Goal: Task Accomplishment & Management: Manage account settings

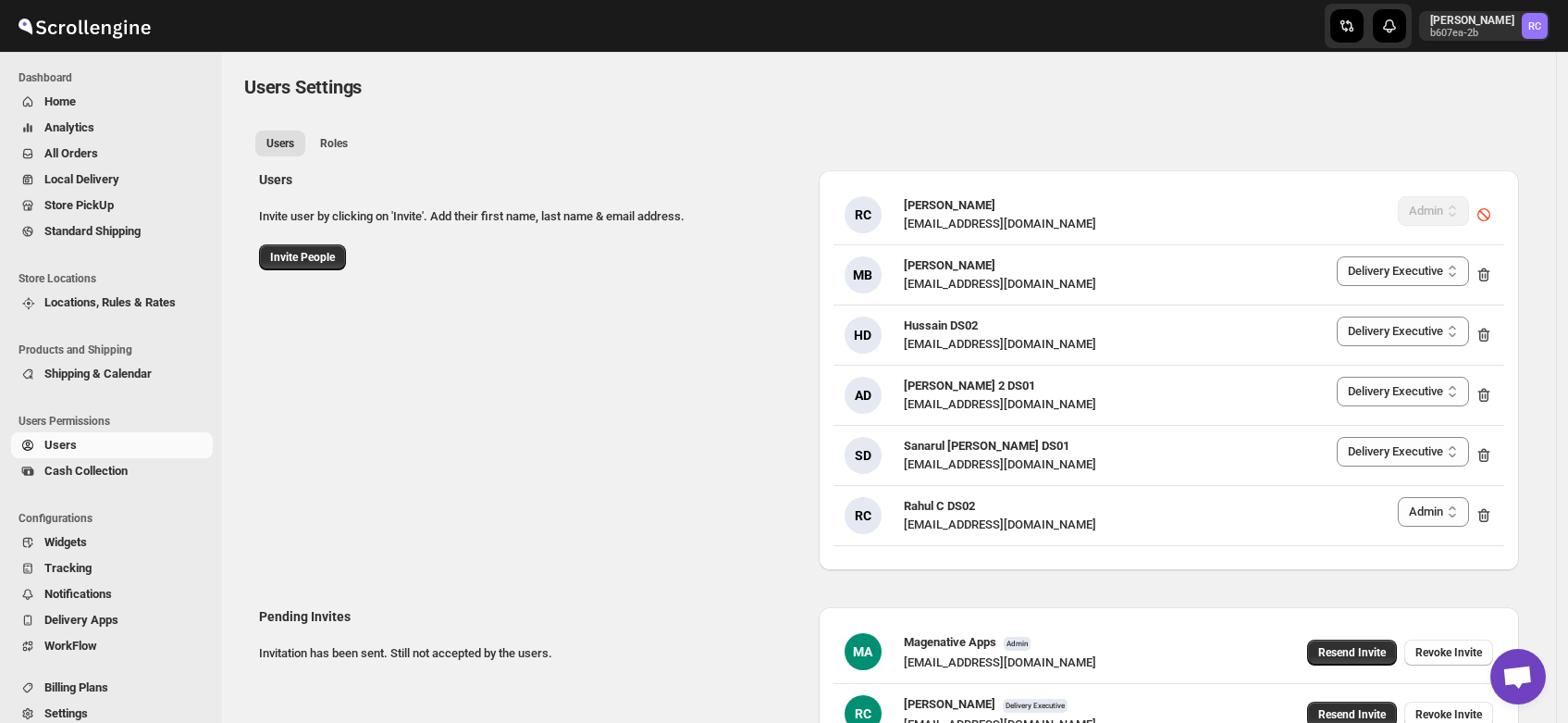
select select "637b767fbaab0276b10c91d8"
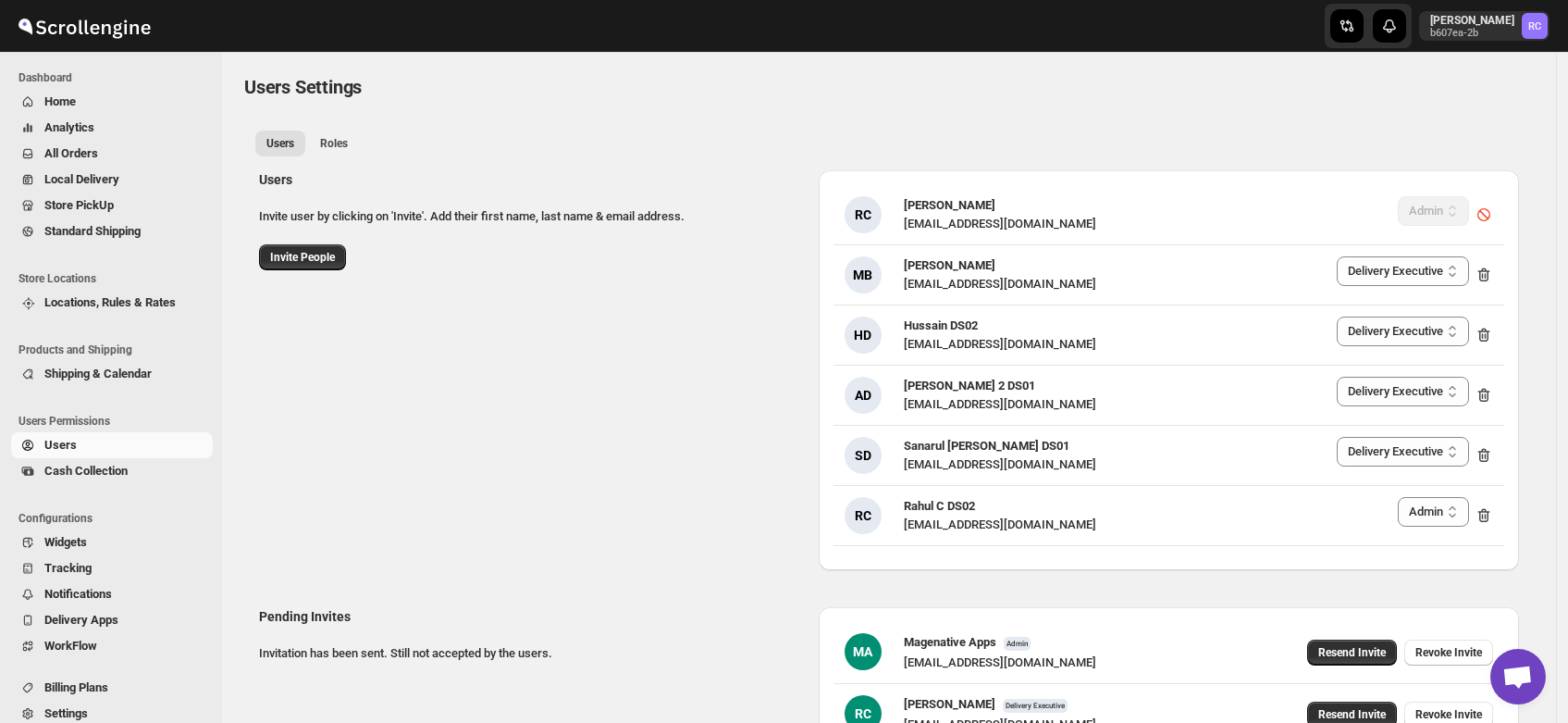
select select "637b767fbaab0276b10c91d8"
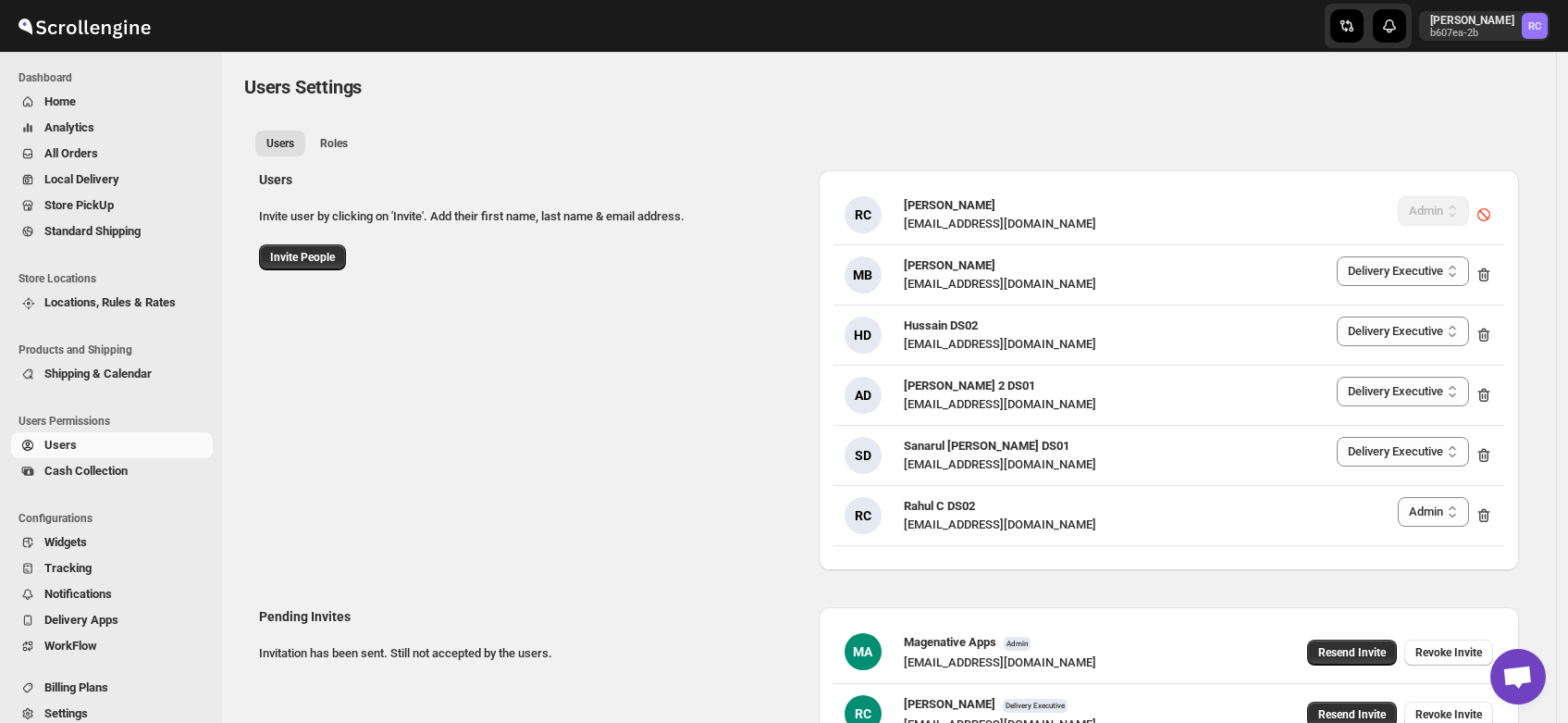
select select "637b767fbaab0276b10c91d8"
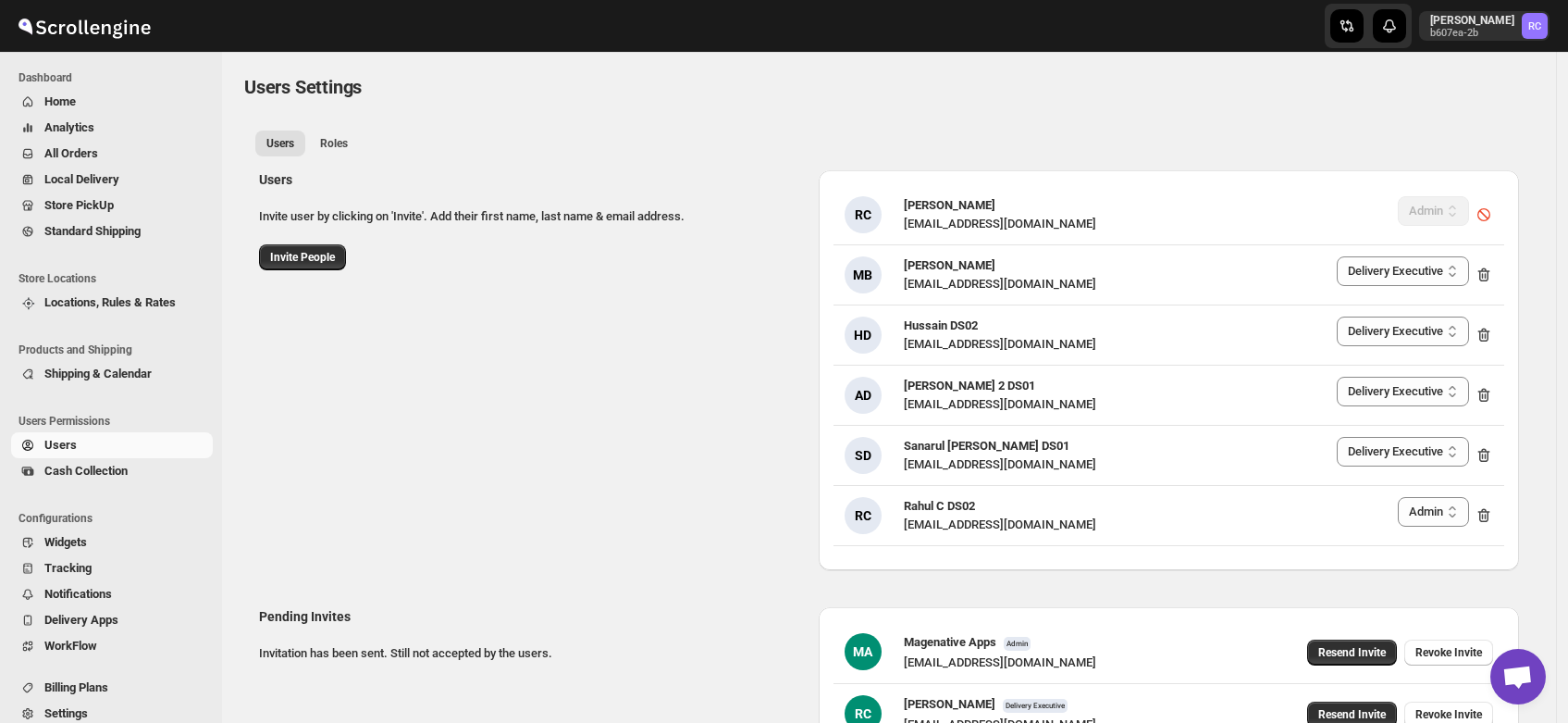
select select "637b767fbaab0276b10c91d8"
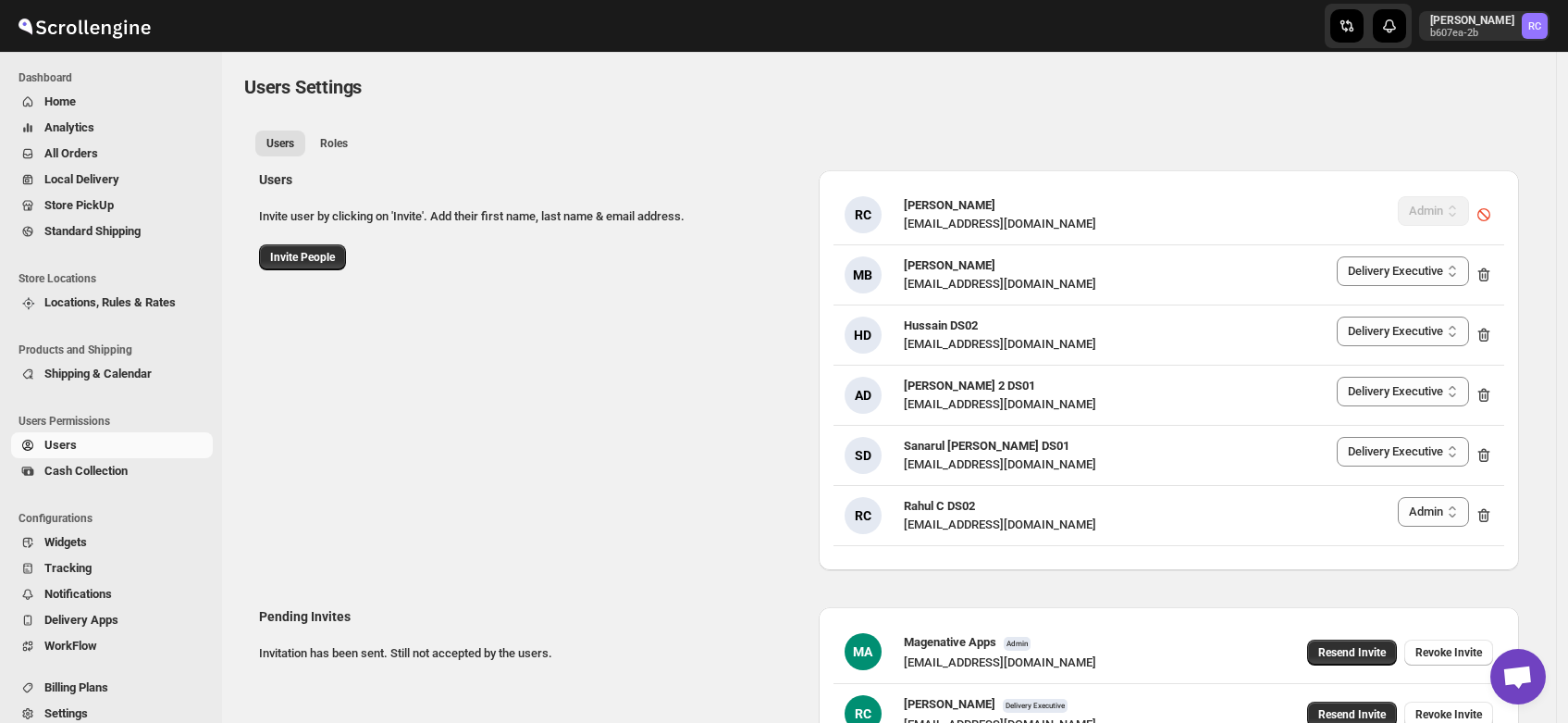
select select "637b767fbaab0276b10c91d8"
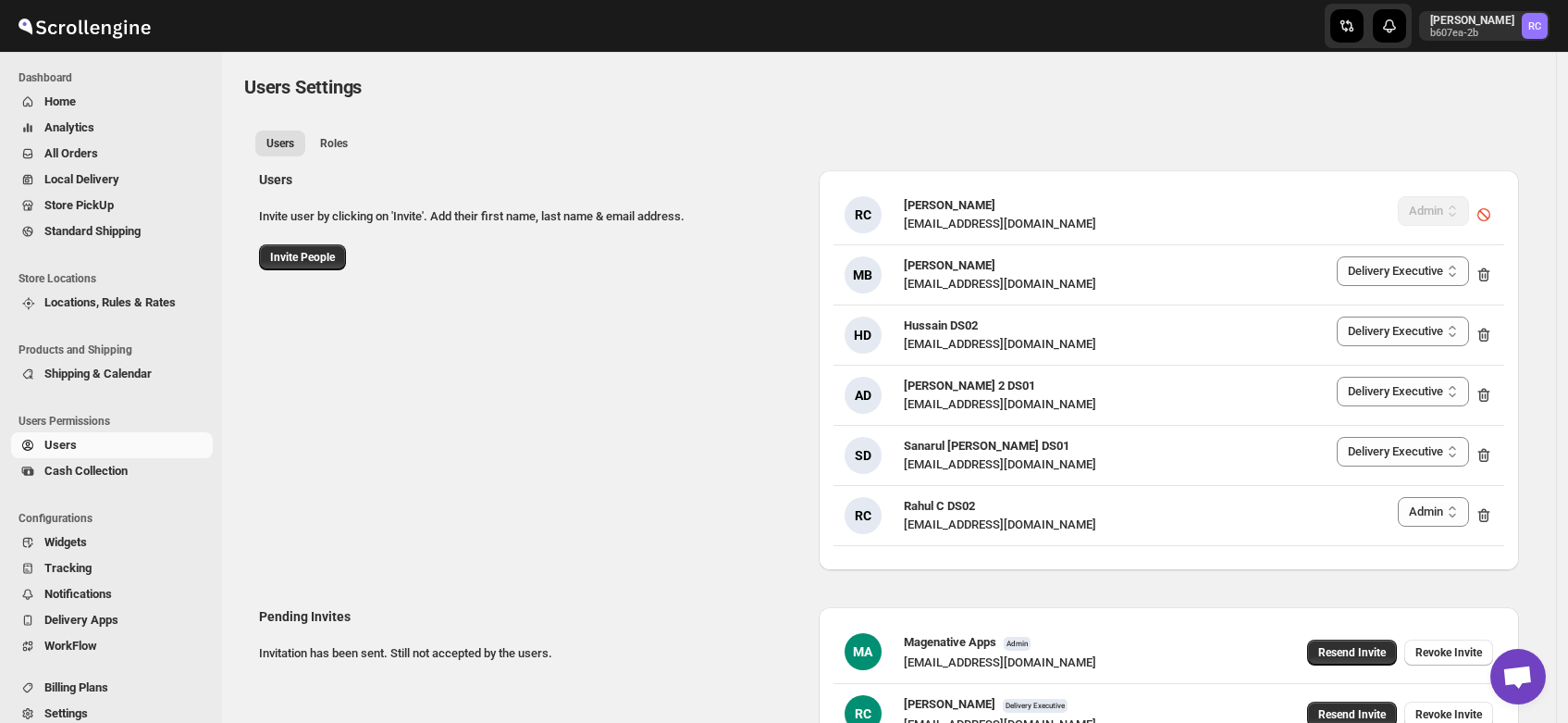
select select "637b767fbaab0276b10c91d8"
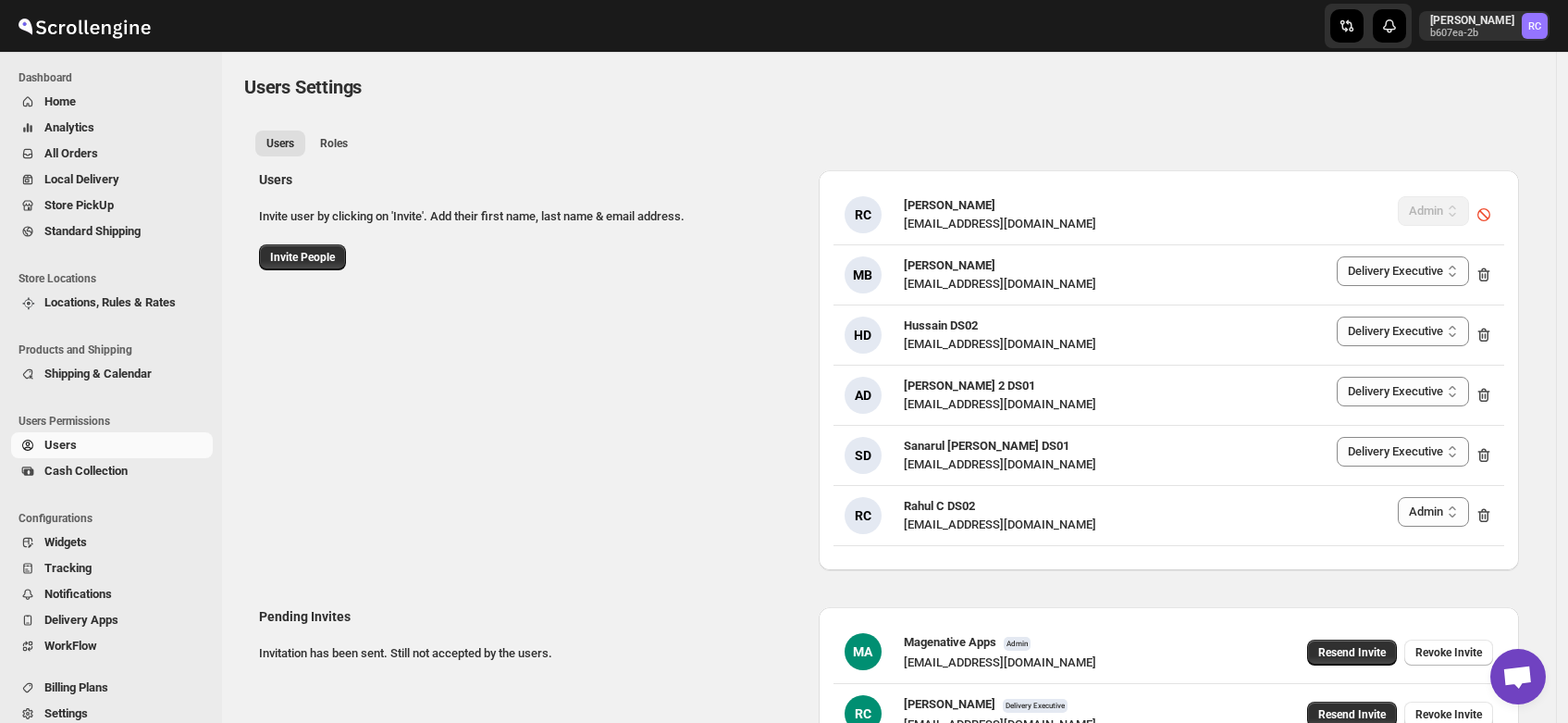
select select "637b767fbaab0276b10c91d8"
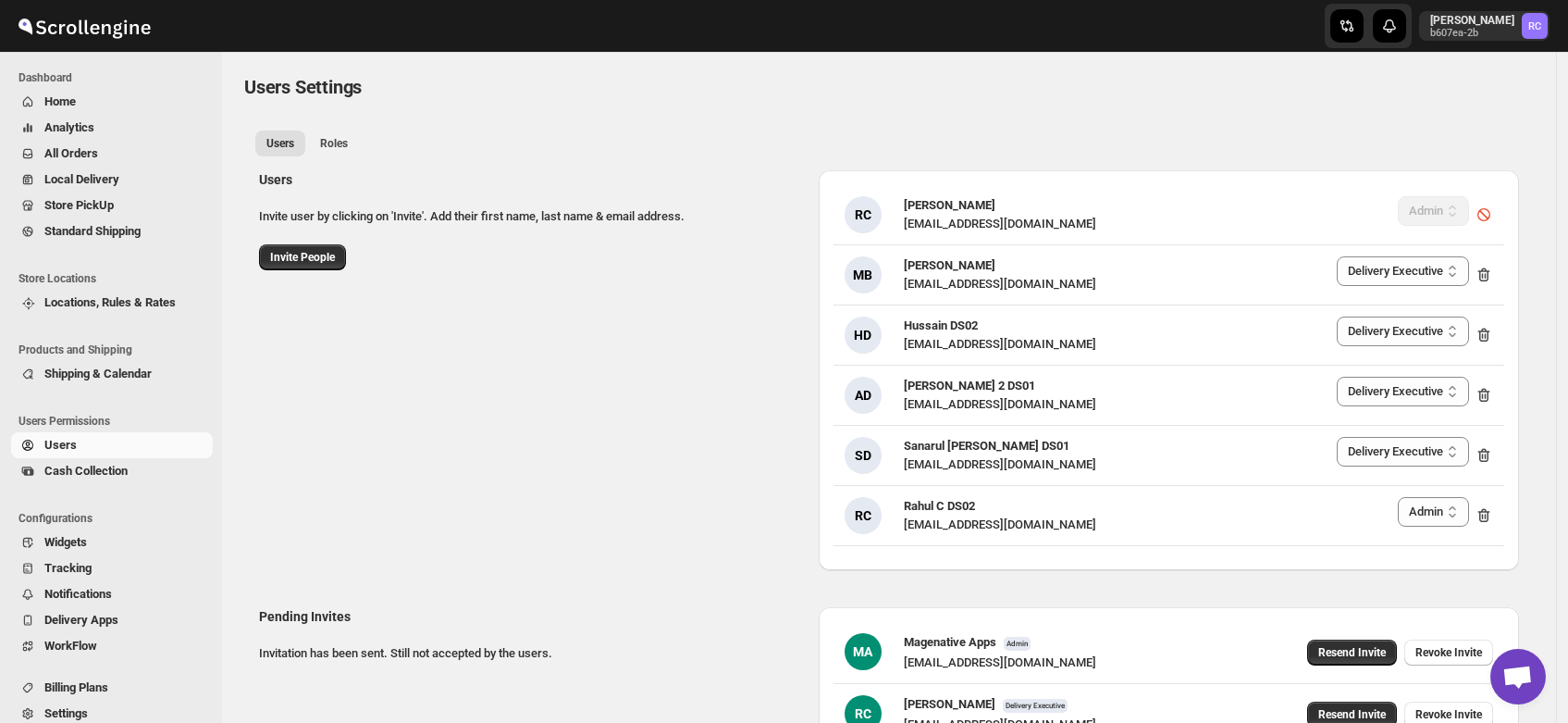
select select "637b767fbaab0276b10c91d8"
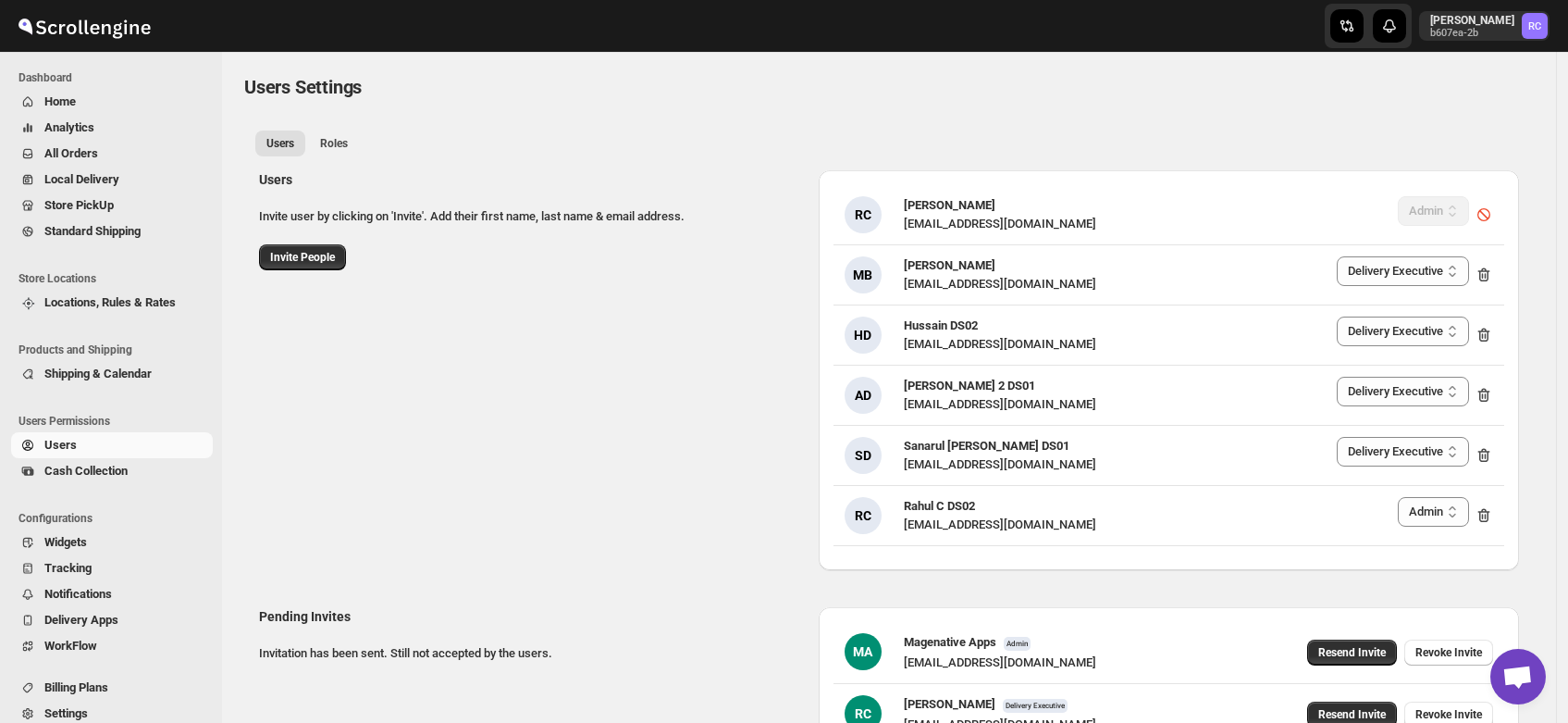
select select "637b767fbaab0276b10c91d8"
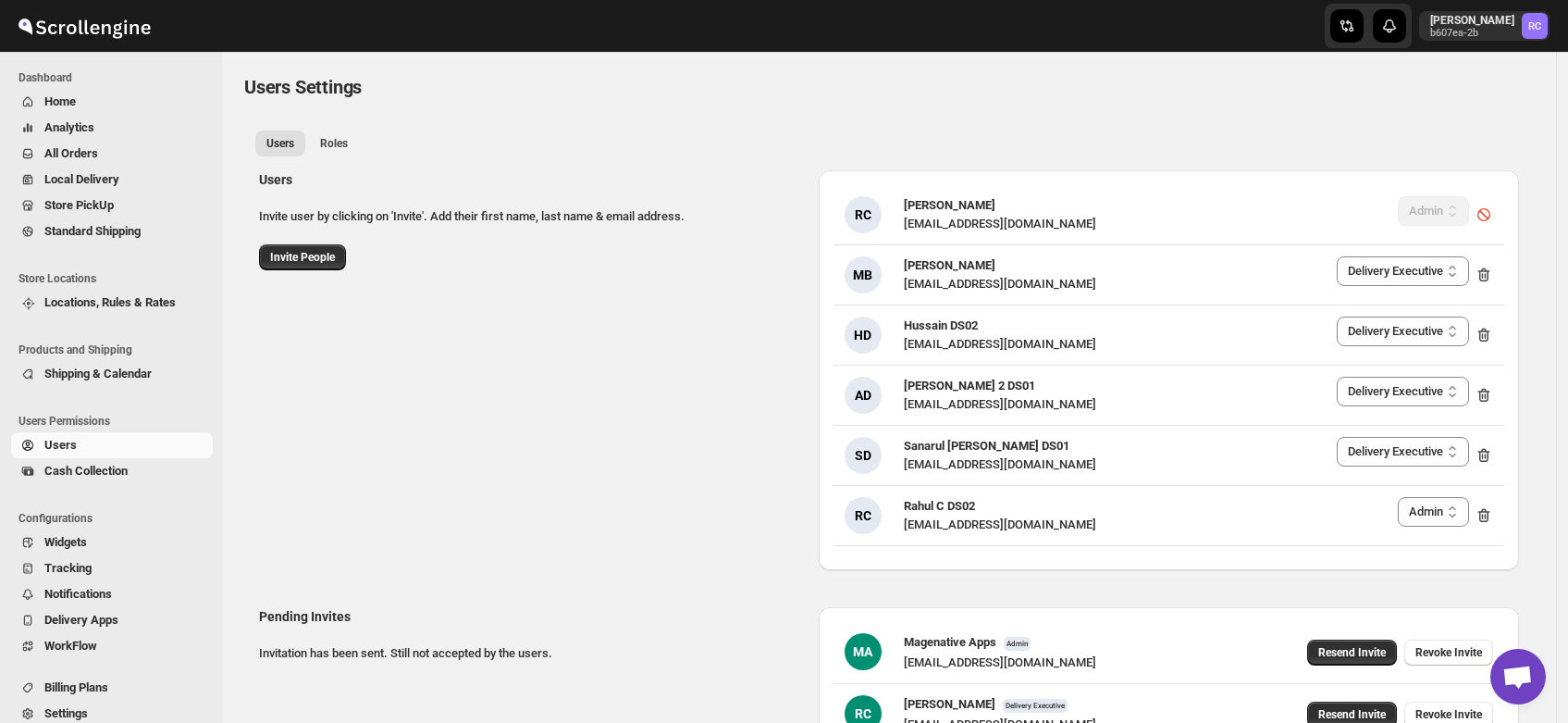
select select "637b767fbaab0276b10c91d8"
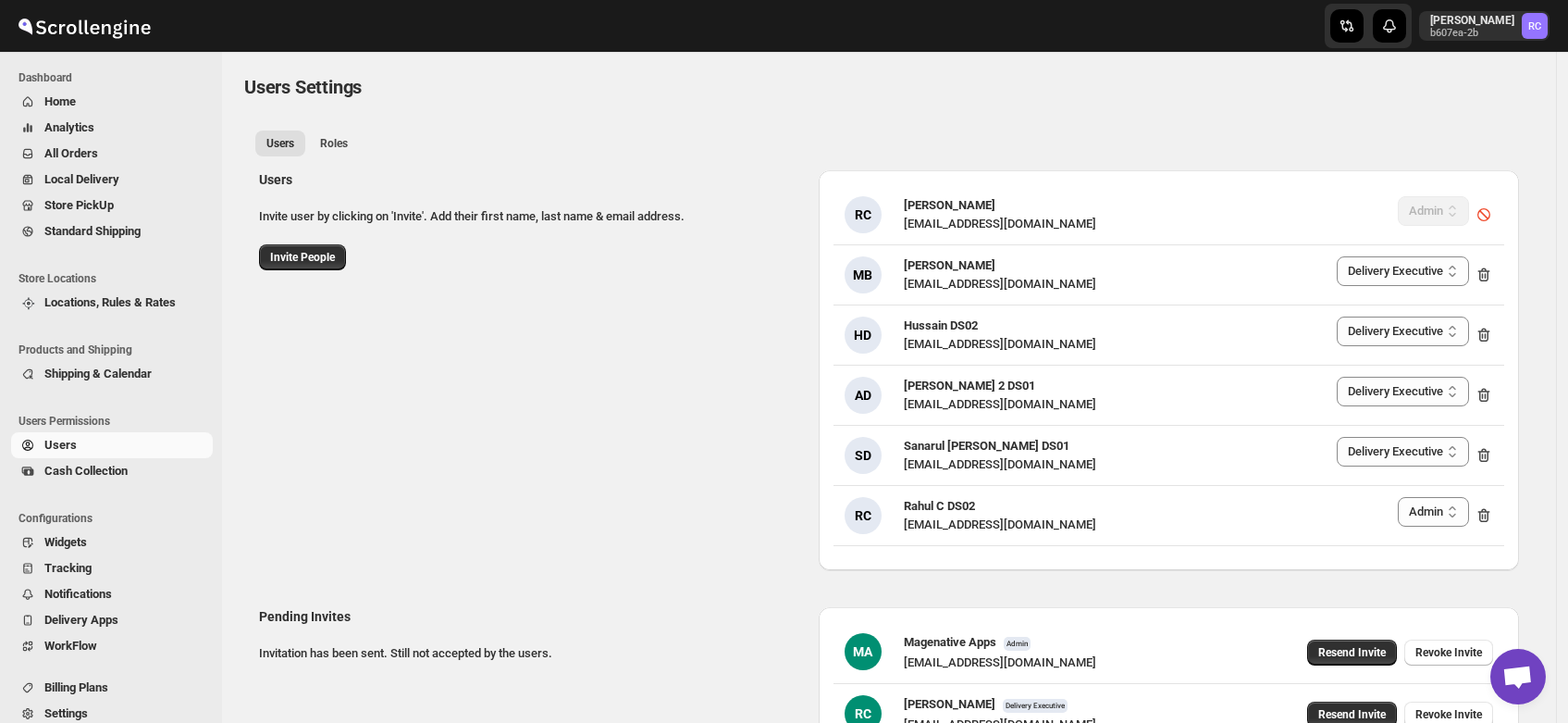
select select "637b767fbaab0276b10c91d8"
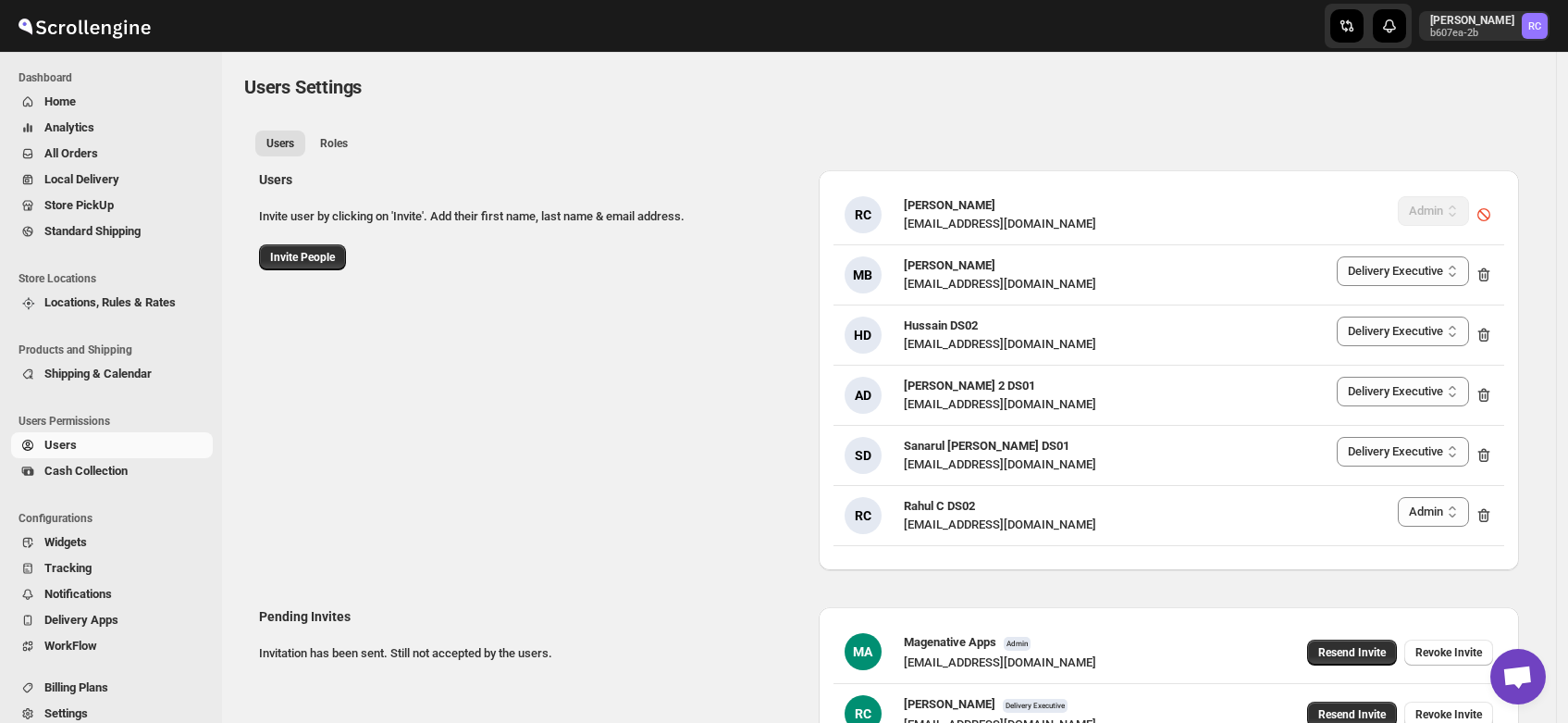
select select "637b767fbaab0276b10c91d8"
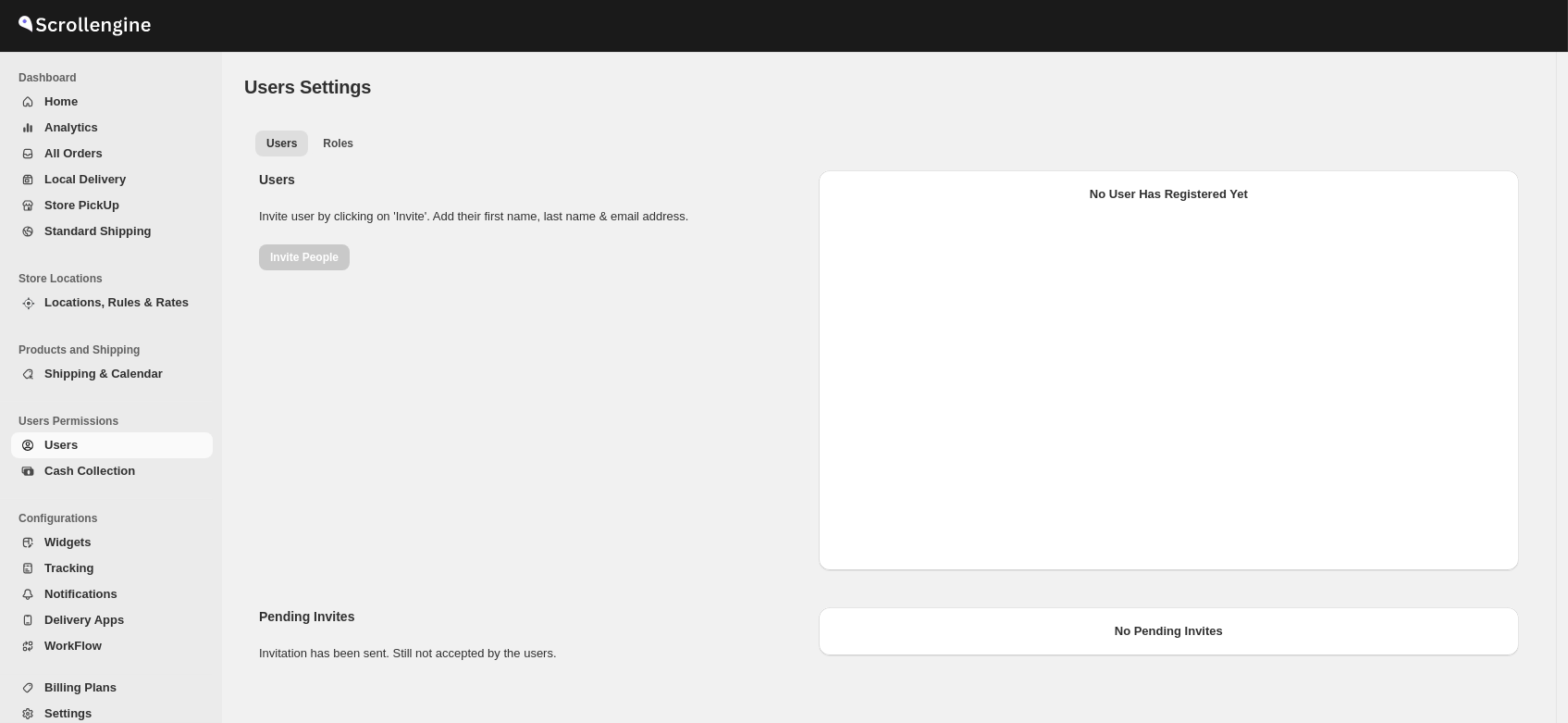
select select "637b767fbaab0276b10c91d8"
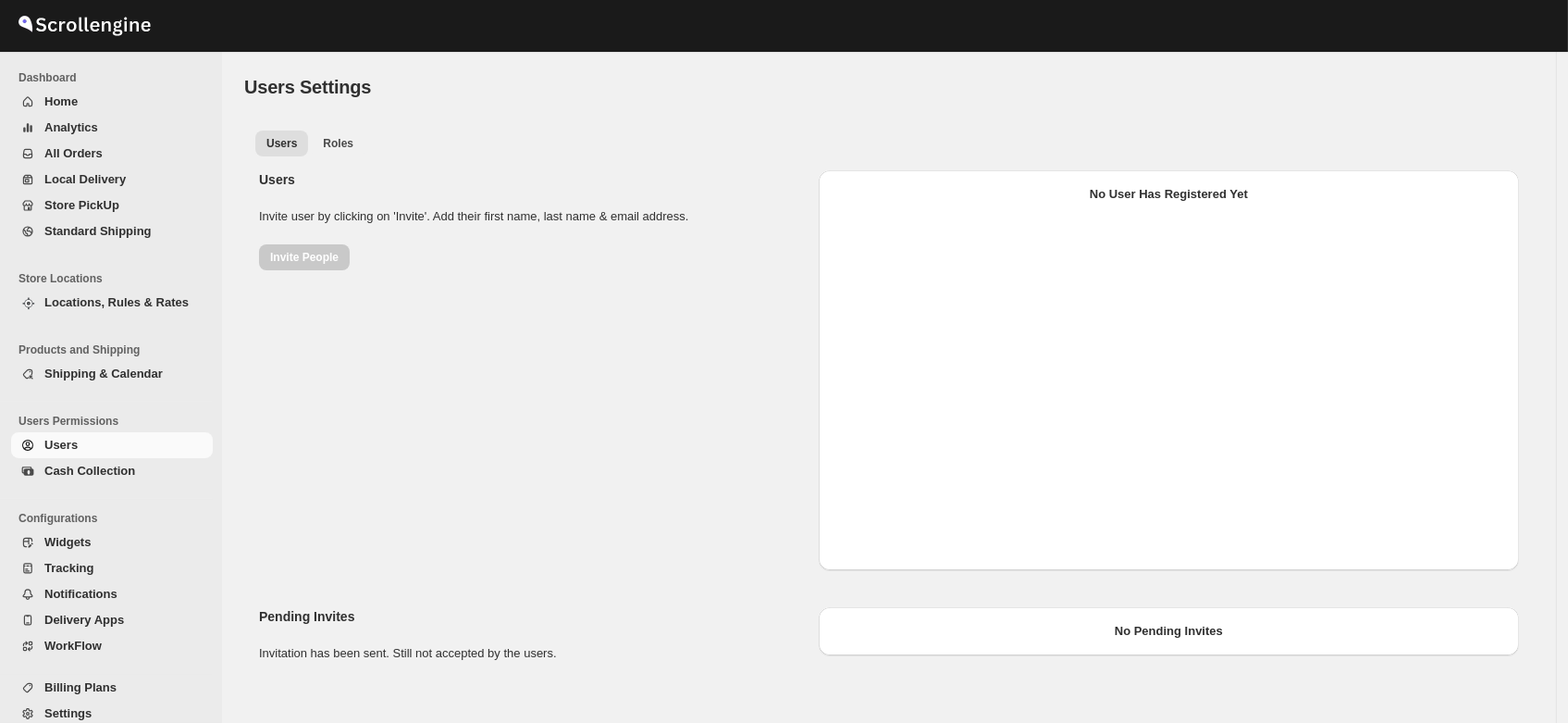
select select "637b767fbaab0276b10c91d8"
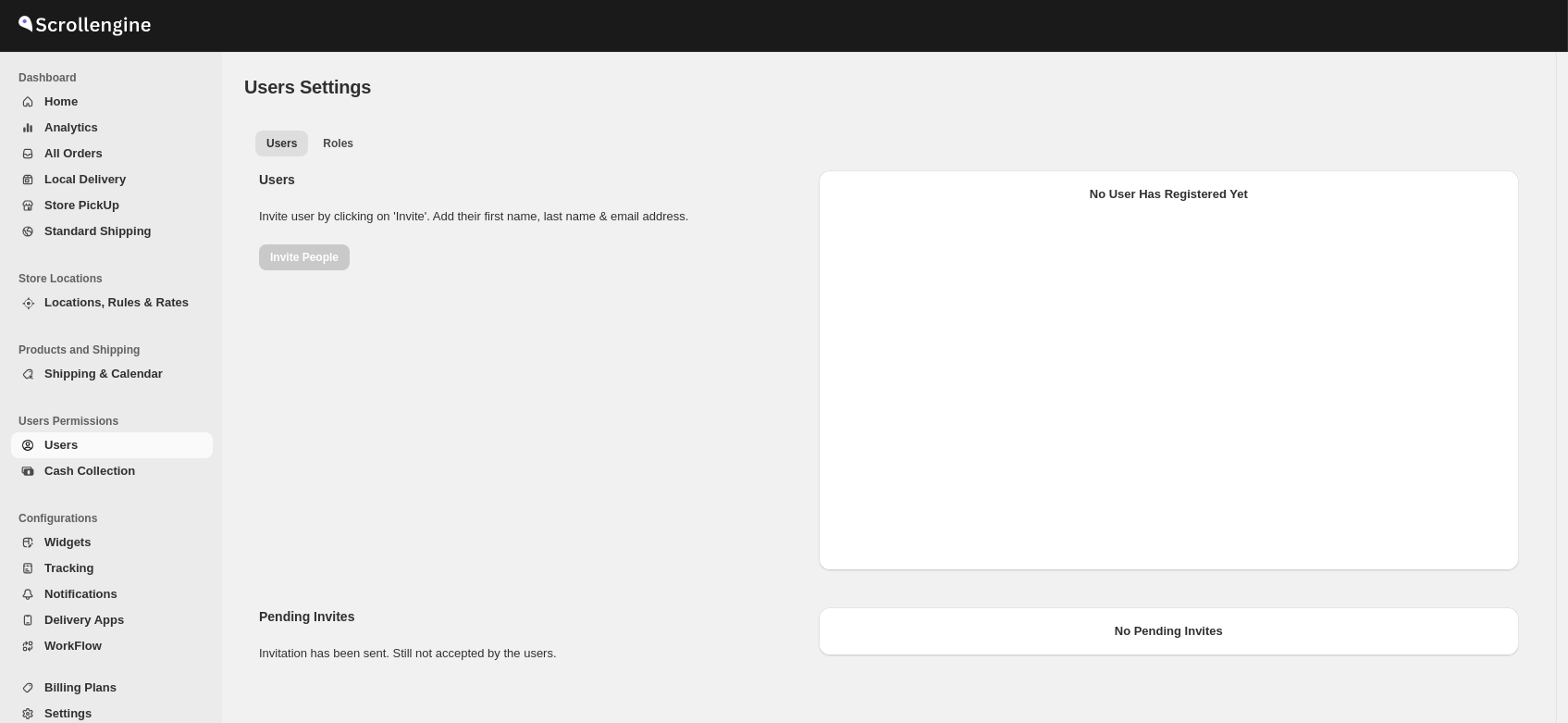
select select "637b767fbaab0276b10c91d8"
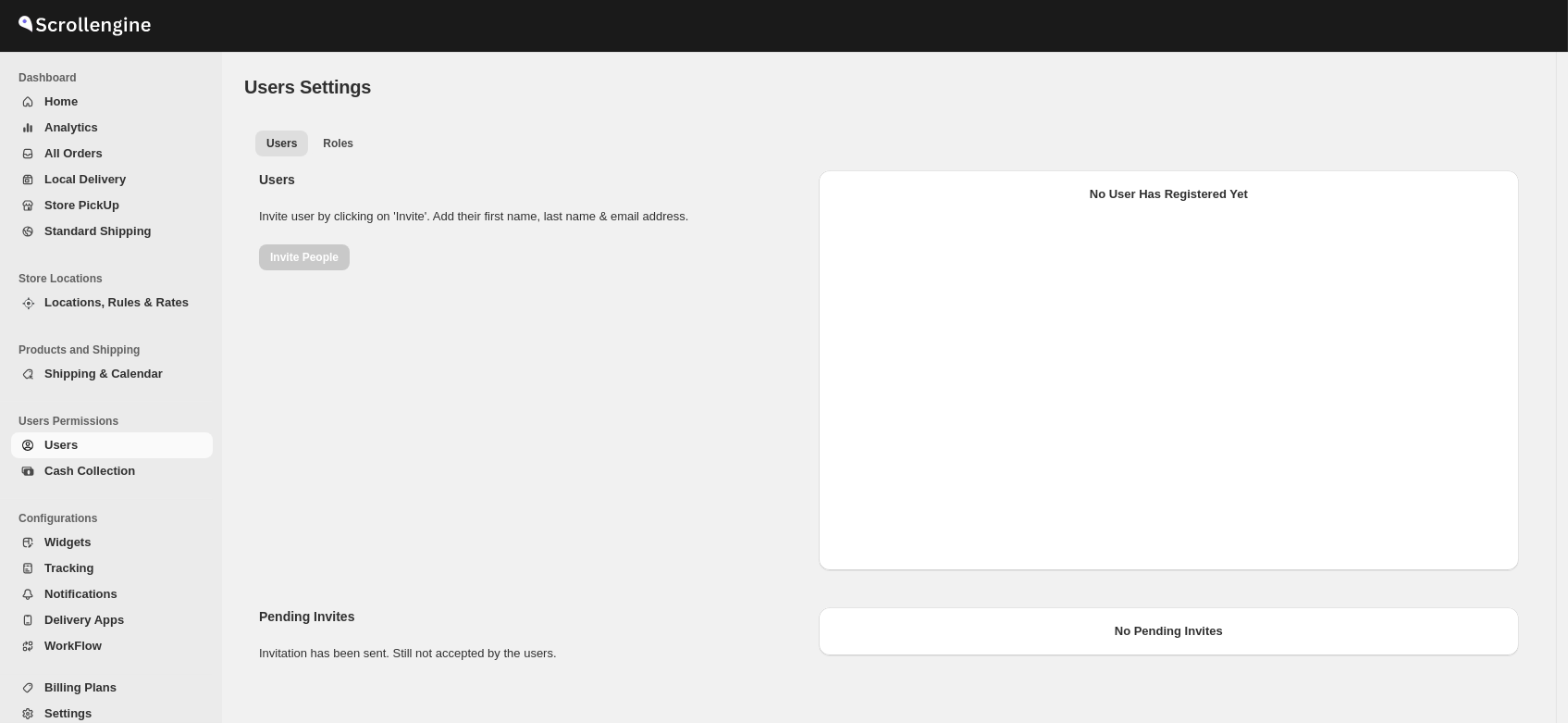
select select "637b767fbaab0276b10c91d8"
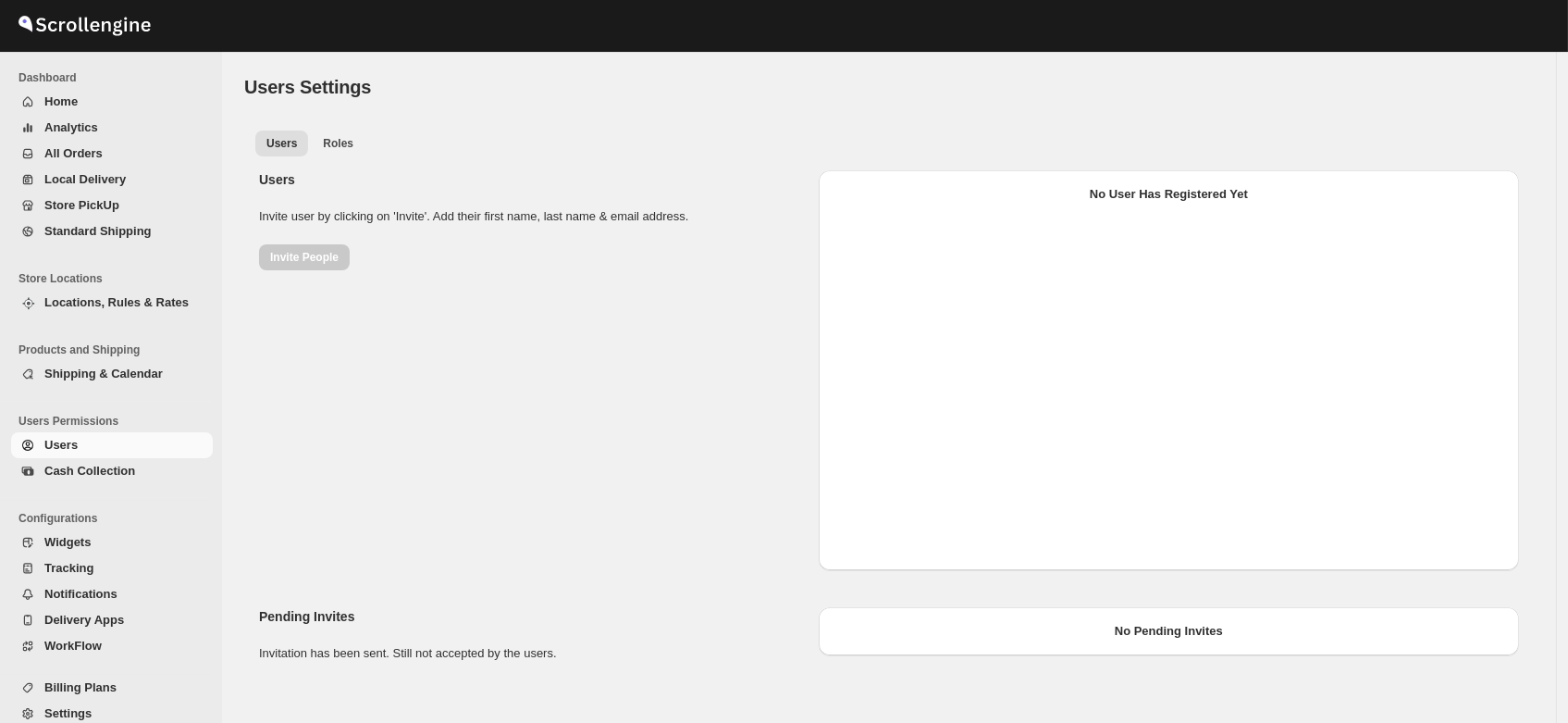
select select "637b767fbaab0276b10c91d8"
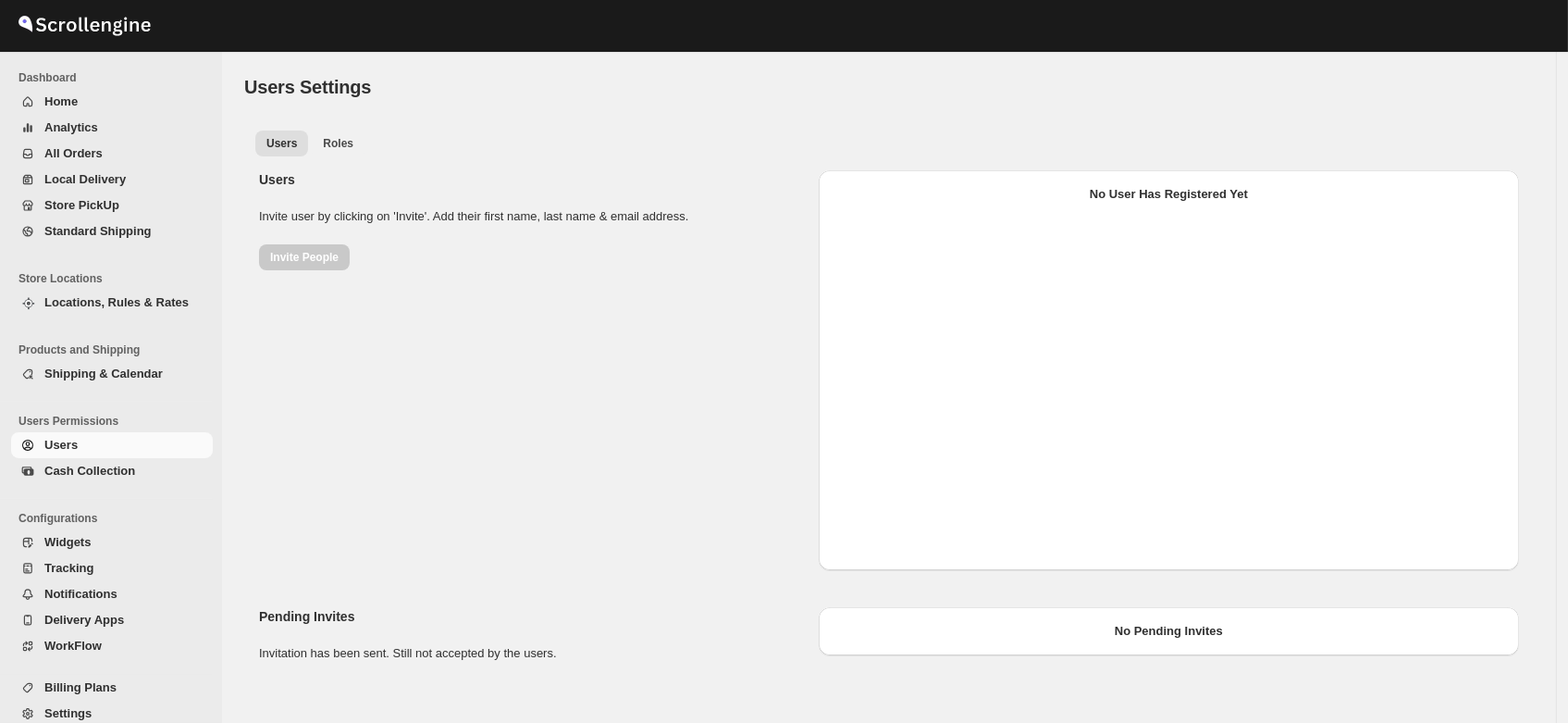
select select "637b767fbaab0276b10c91d8"
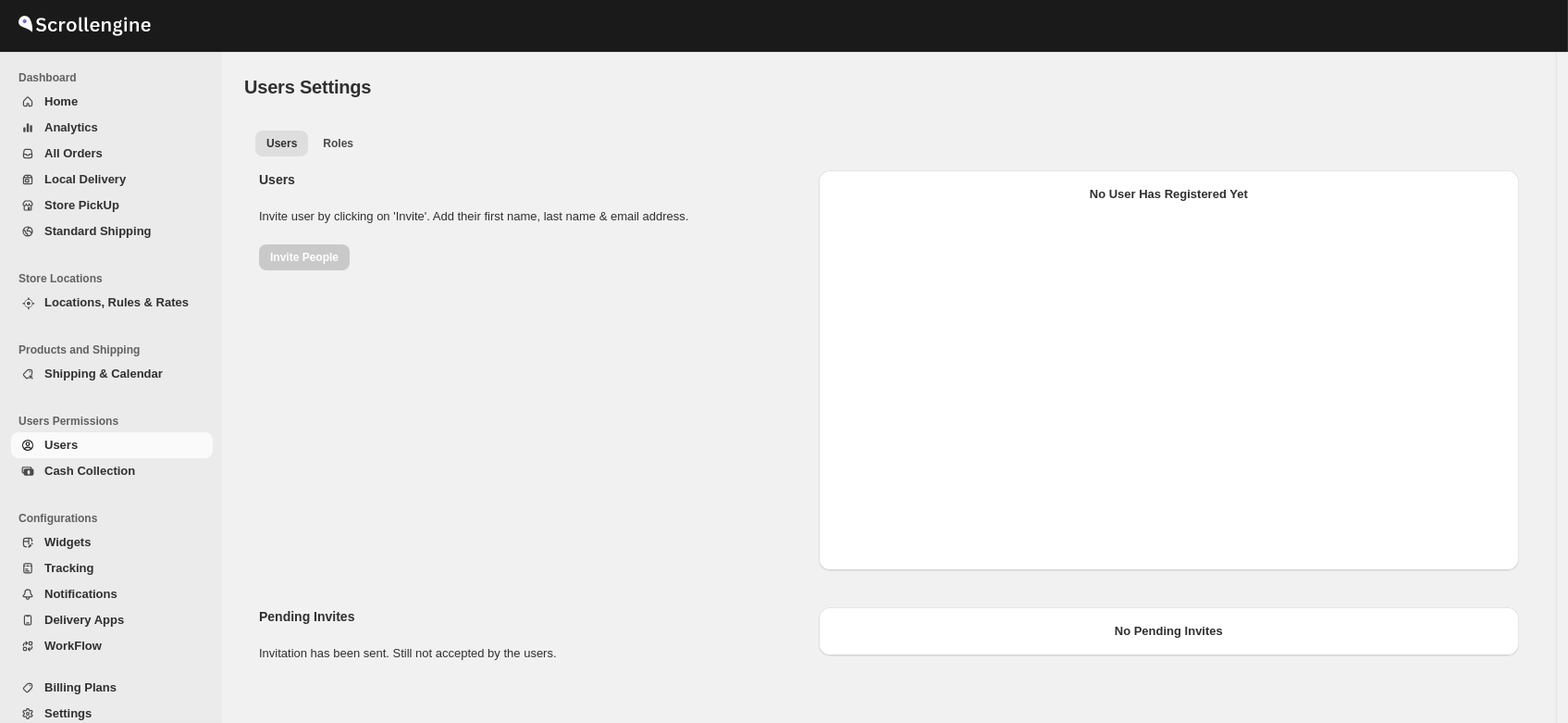
select select "637b767fbaab0276b10c91d8"
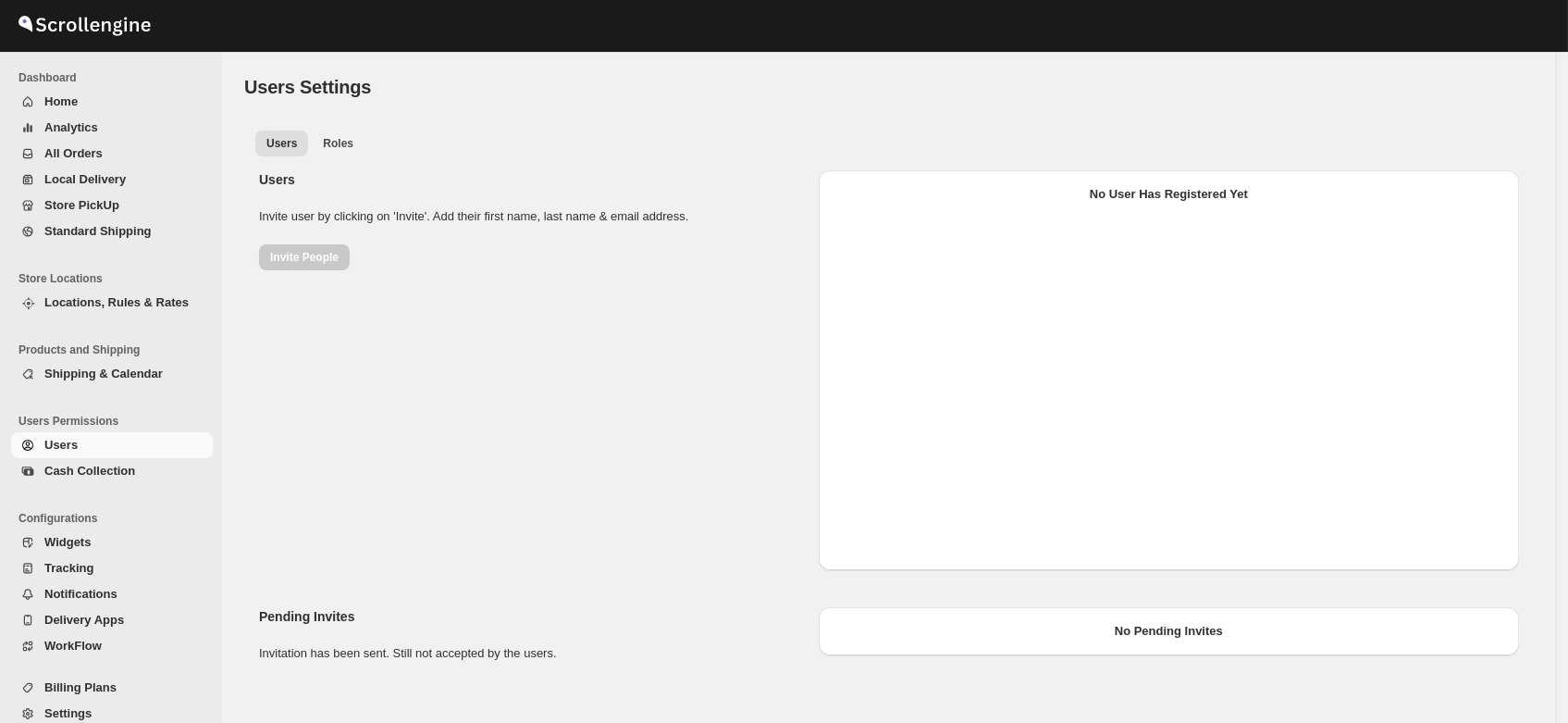
select select "637b767fbaab0276b10c91d8"
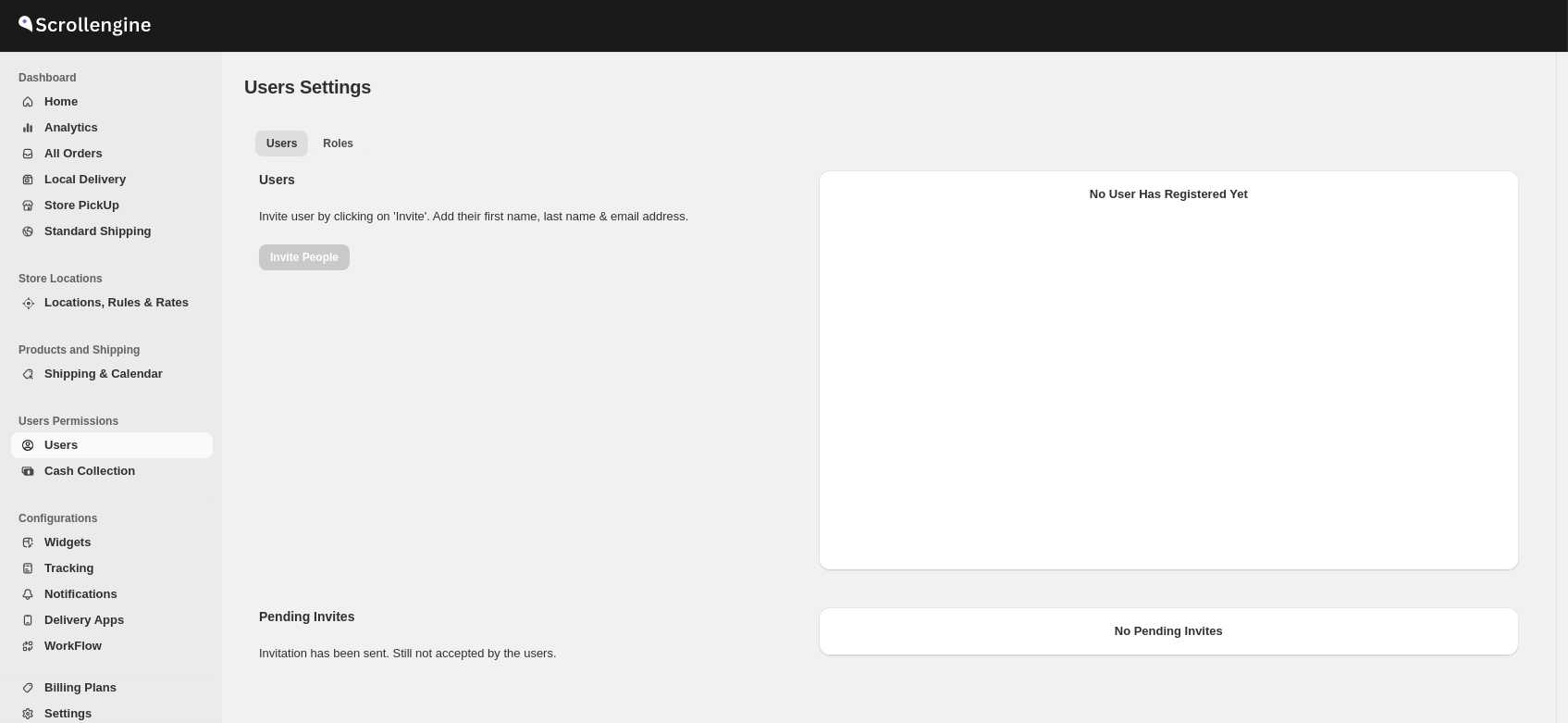
select select "637b767fbaab0276b10c91d8"
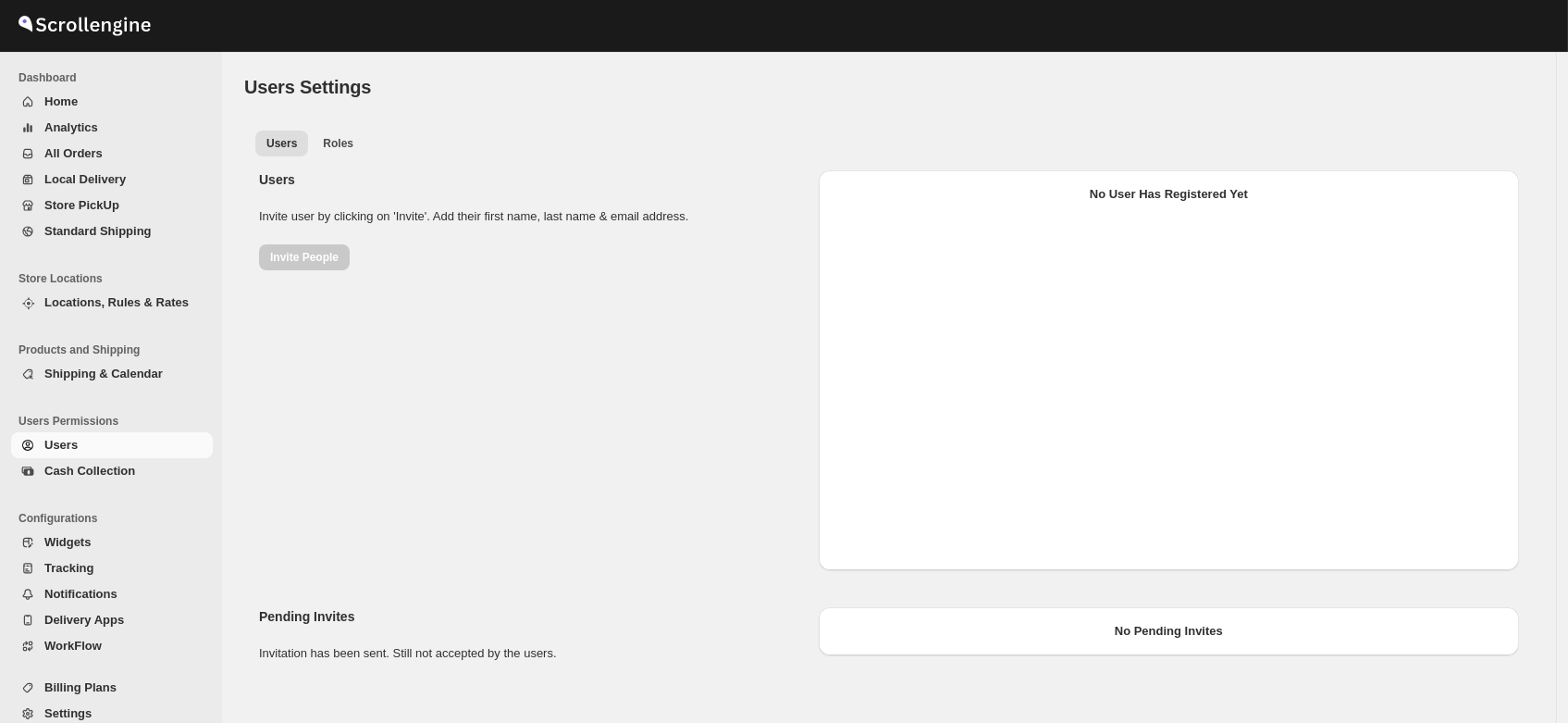
select select "637b767fbaab0276b10c91d8"
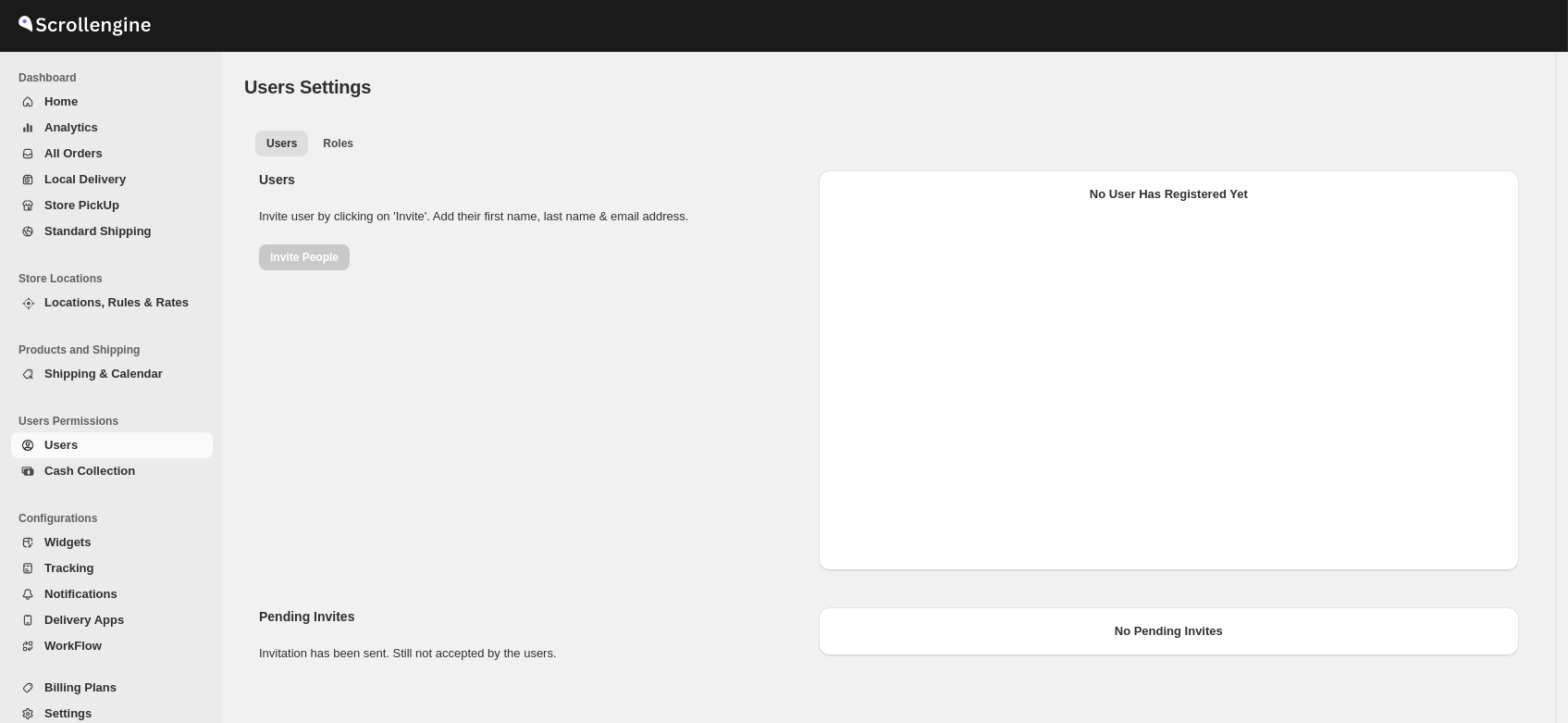
select select "637b767fbaab0276b10c91d8"
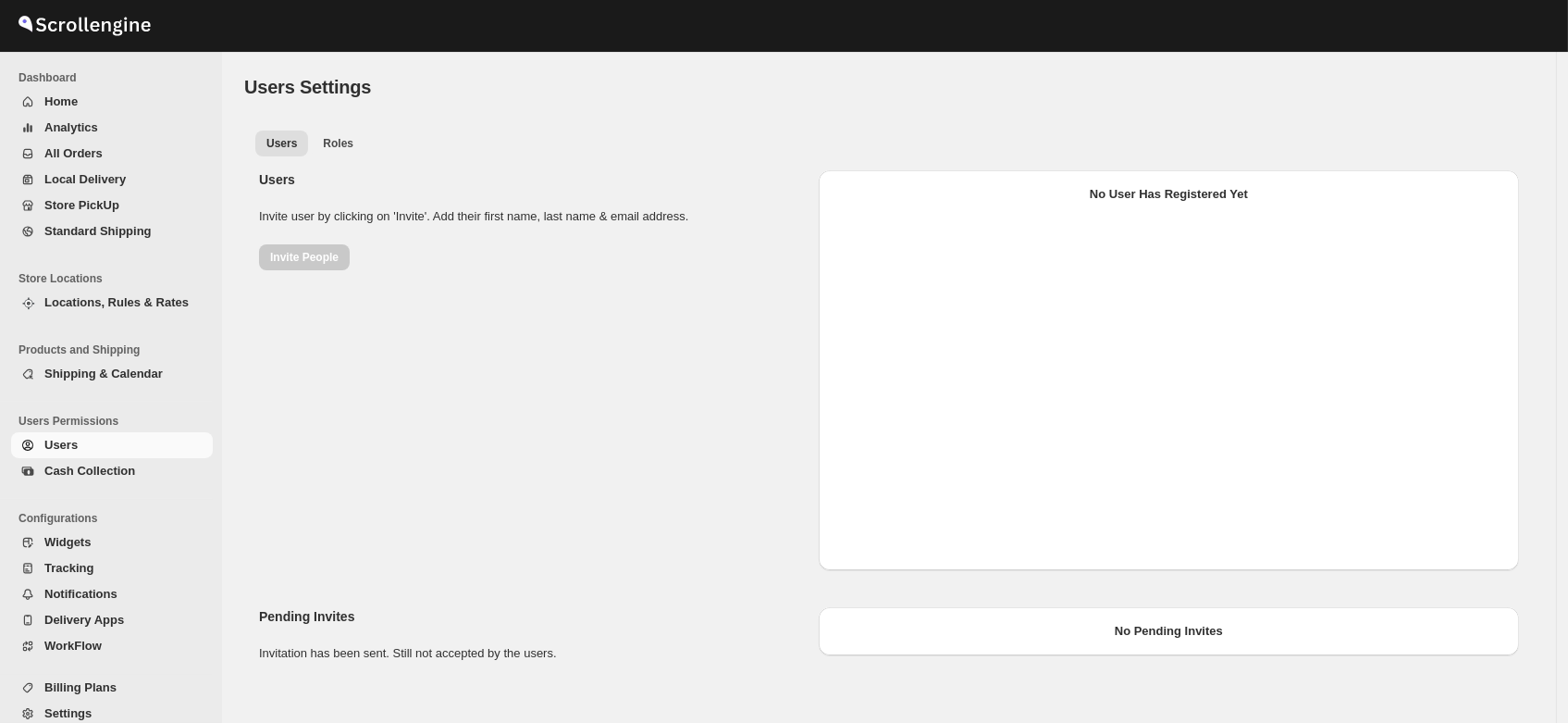
select select "637b767fbaab0276b10c91d8"
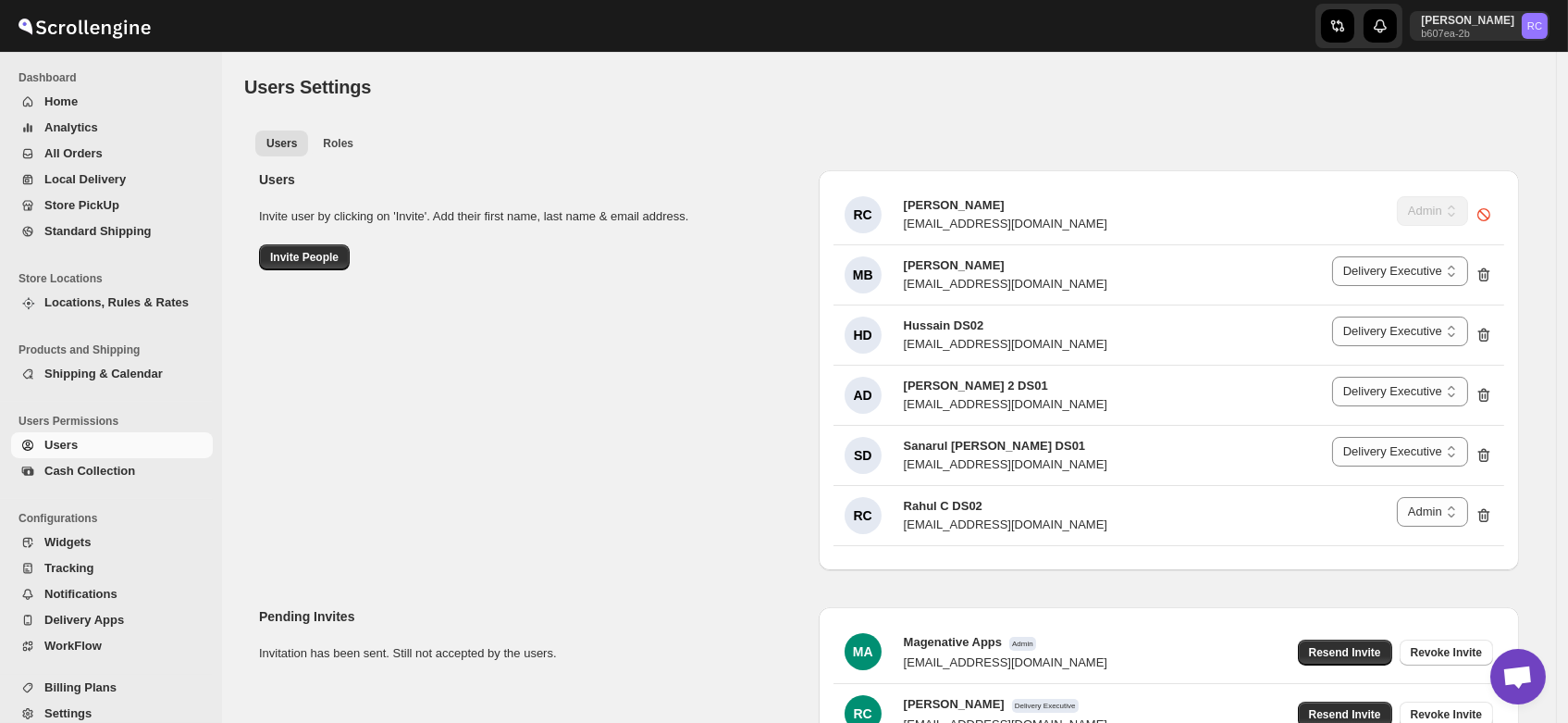
scroll to position [136, 0]
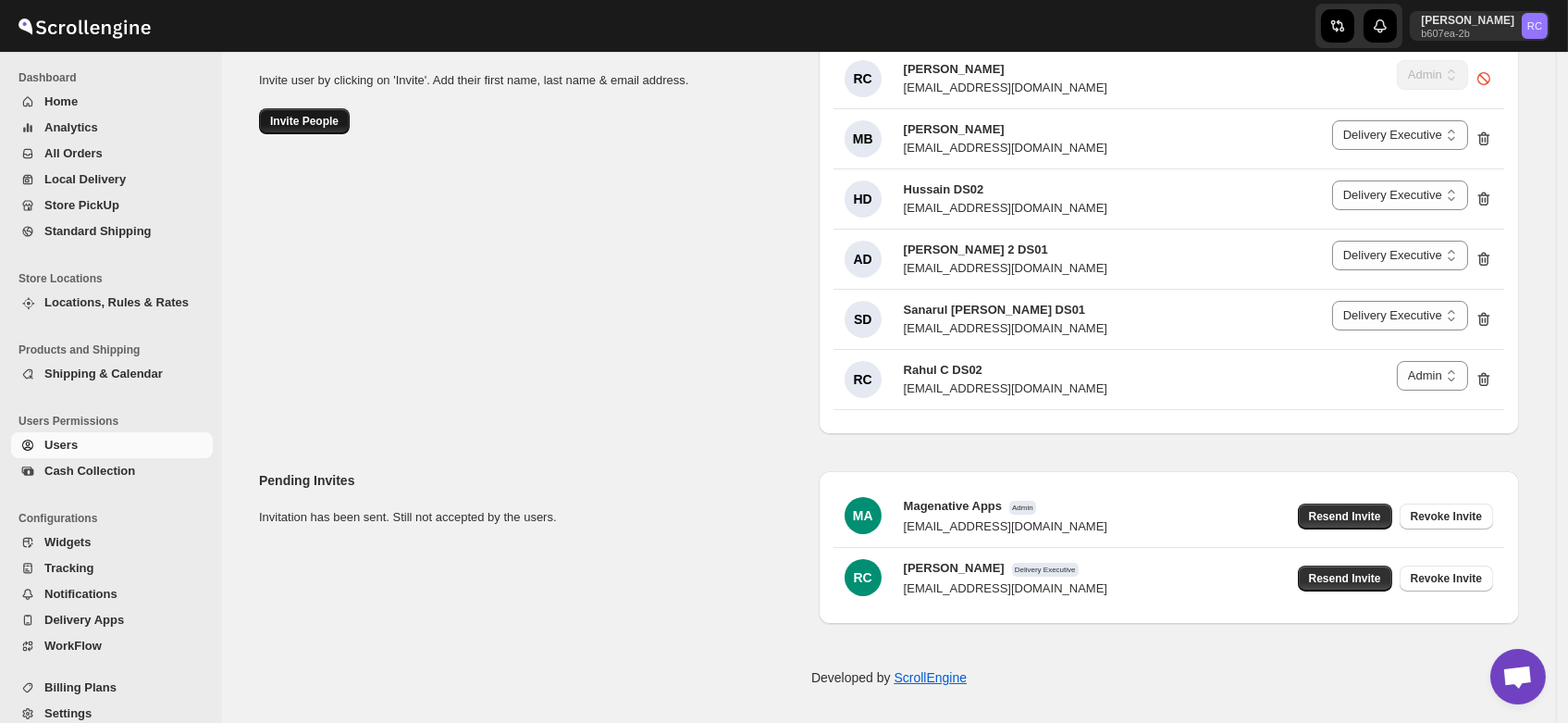
click at [323, 116] on span "Invite People" at bounding box center [304, 121] width 68 height 15
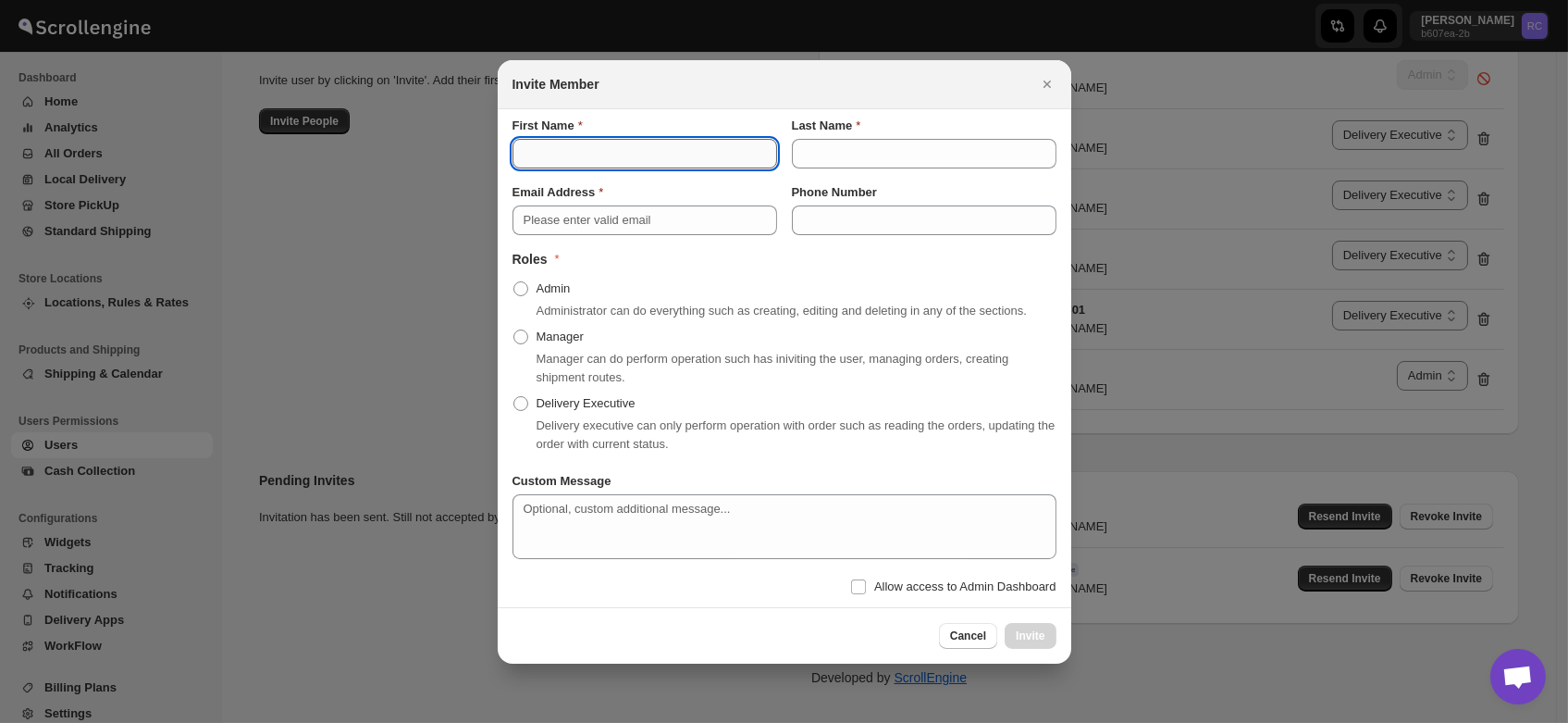
click at [603, 146] on input "First Name" at bounding box center [644, 153] width 264 height 29
type input "Brajesh"
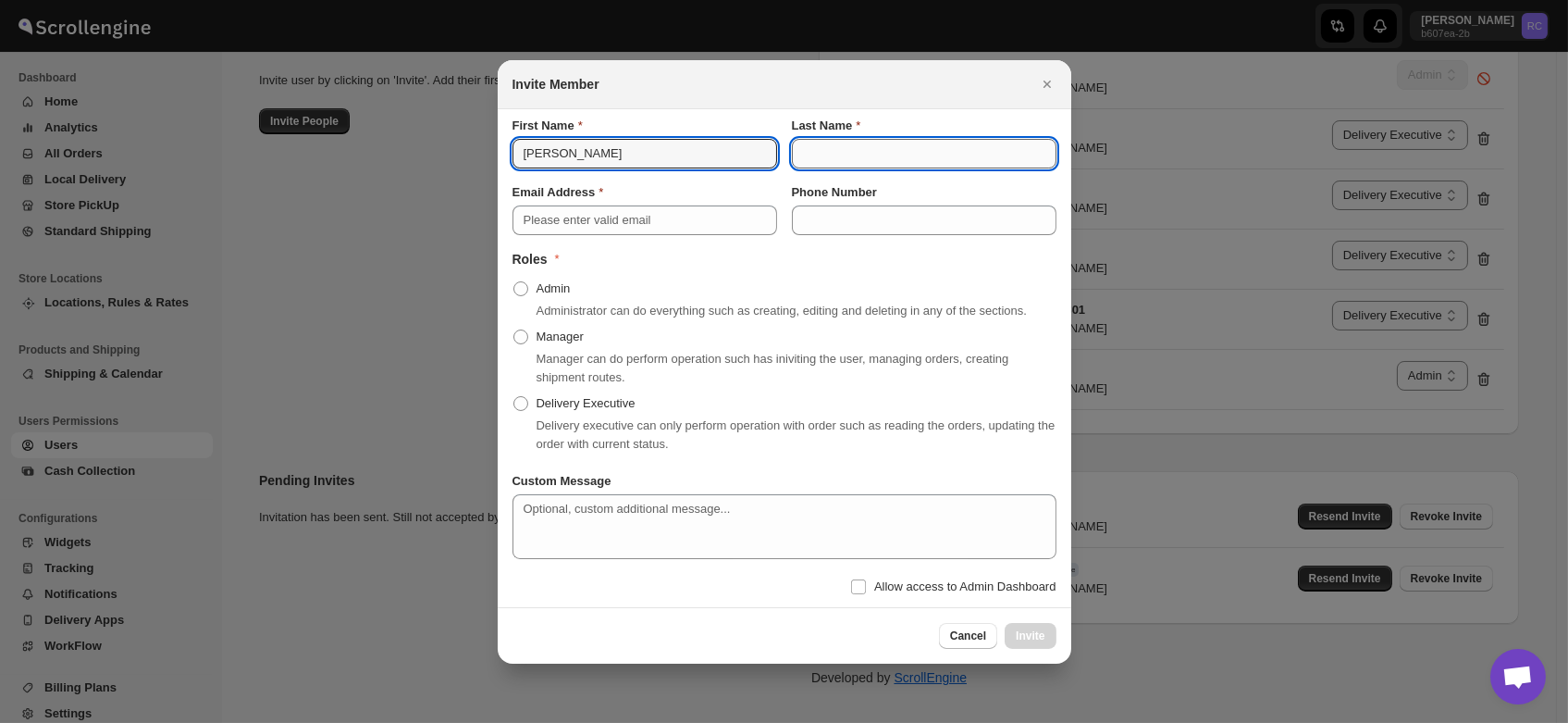
click at [818, 151] on input "Last Name" at bounding box center [924, 153] width 264 height 29
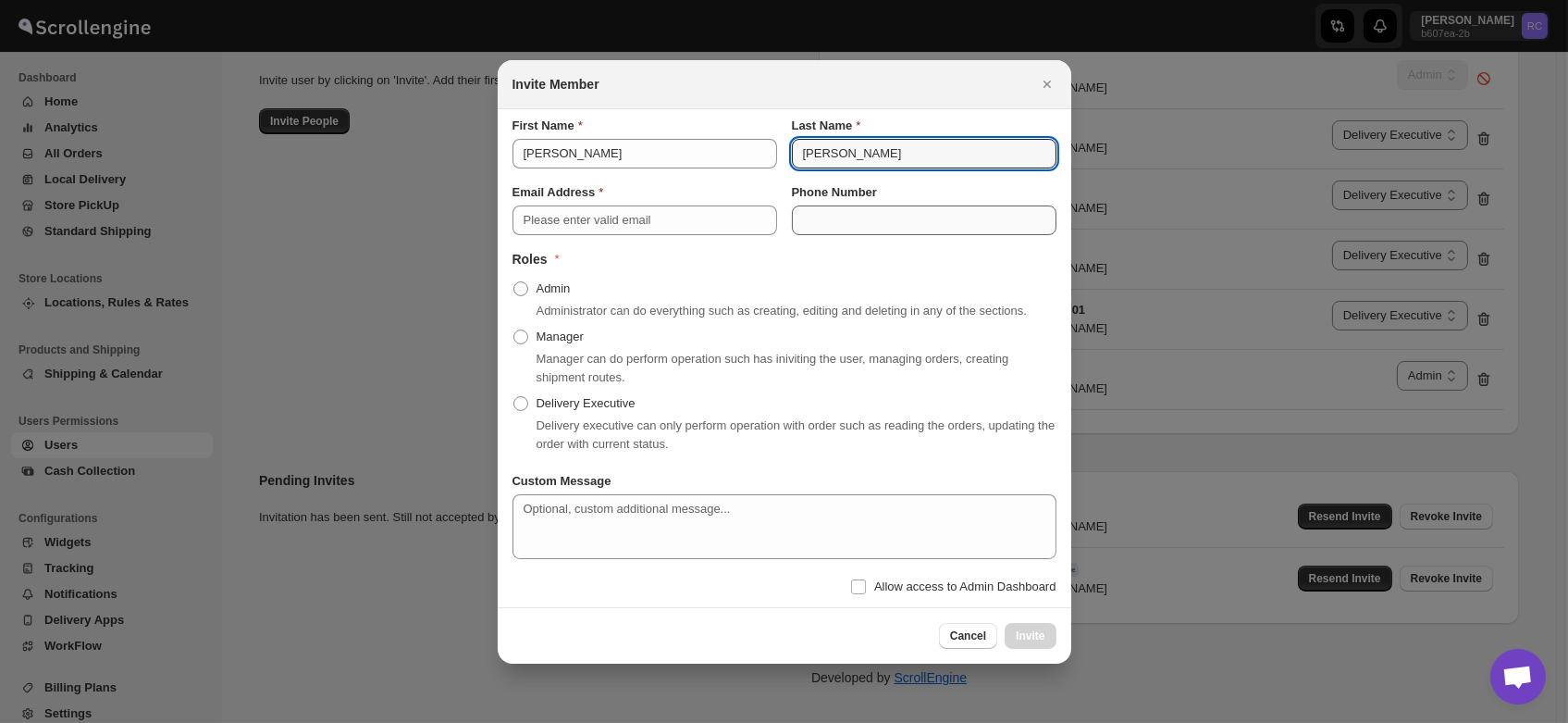
type input "Giri"
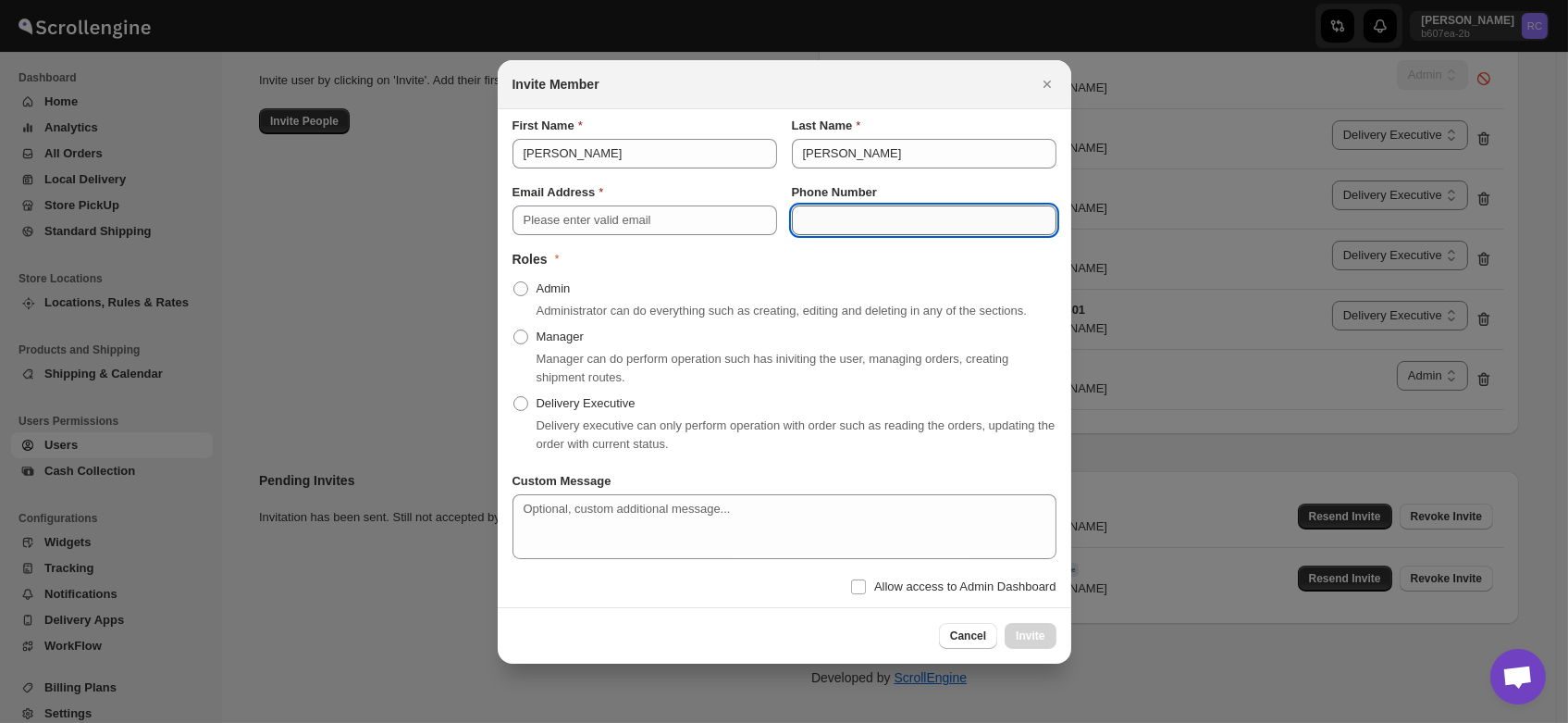
click at [846, 223] on input "Phone Number" at bounding box center [924, 220] width 264 height 29
type input "9108211490"
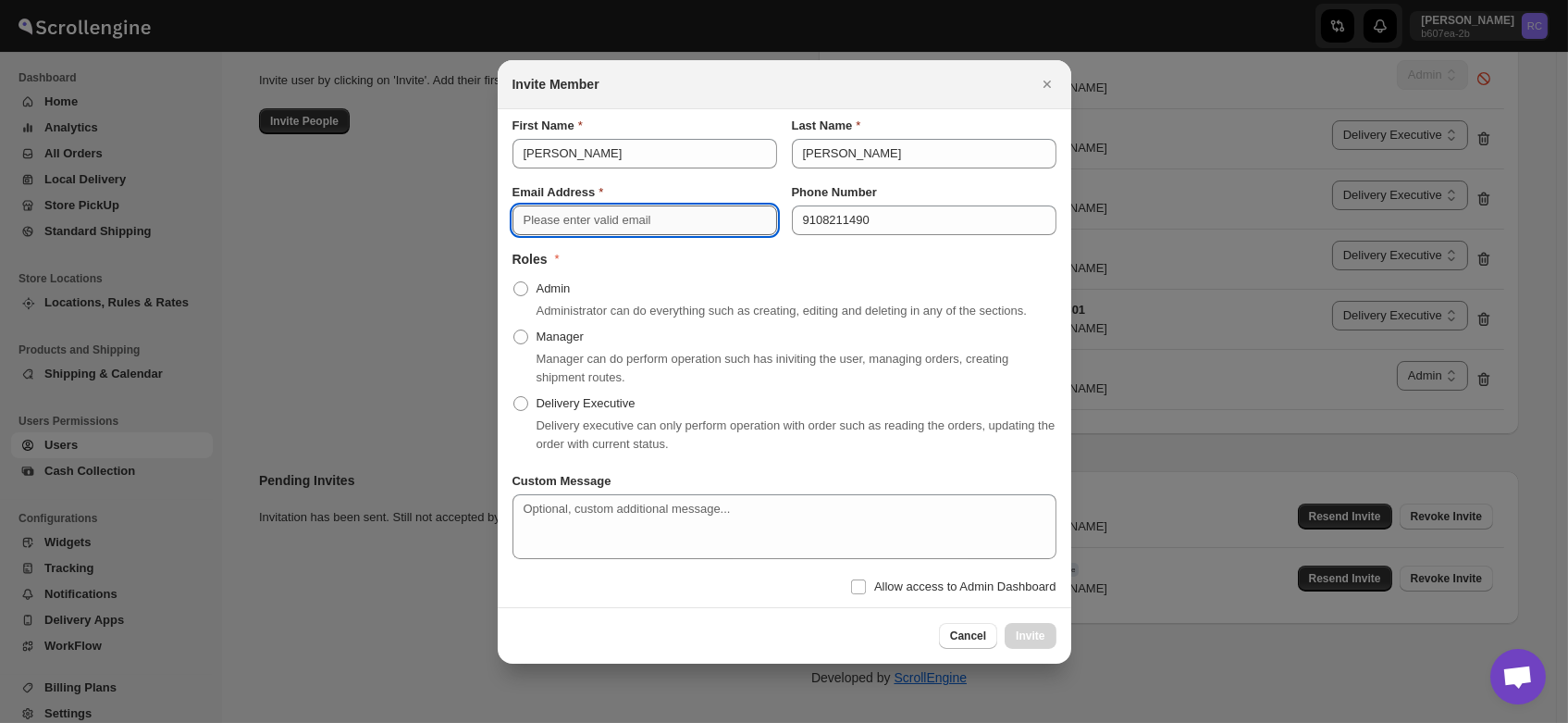
click at [623, 219] on input "Email Address" at bounding box center [644, 220] width 264 height 29
click at [522, 289] on span ":rr:" at bounding box center [520, 288] width 15 height 15
click at [514, 282] on input "Admin" at bounding box center [513, 281] width 1 height 1
radio input "true"
